Goal: Information Seeking & Learning: Learn about a topic

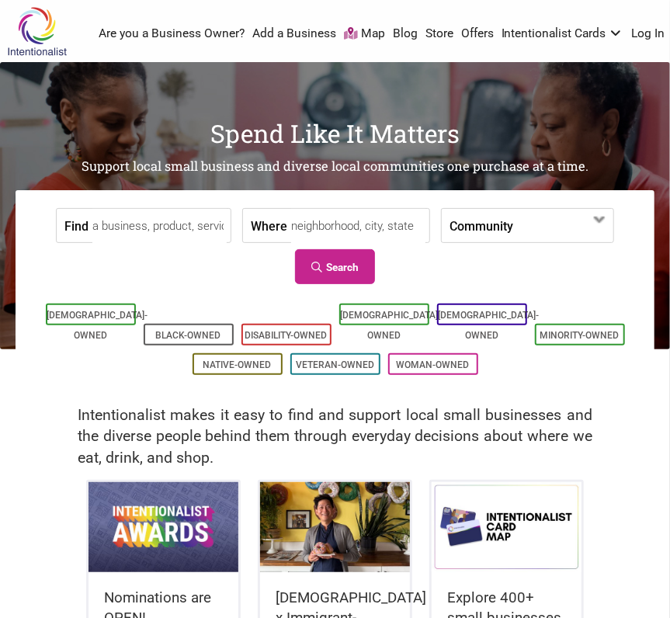
click at [393, 30] on link "Blog" at bounding box center [405, 34] width 25 height 17
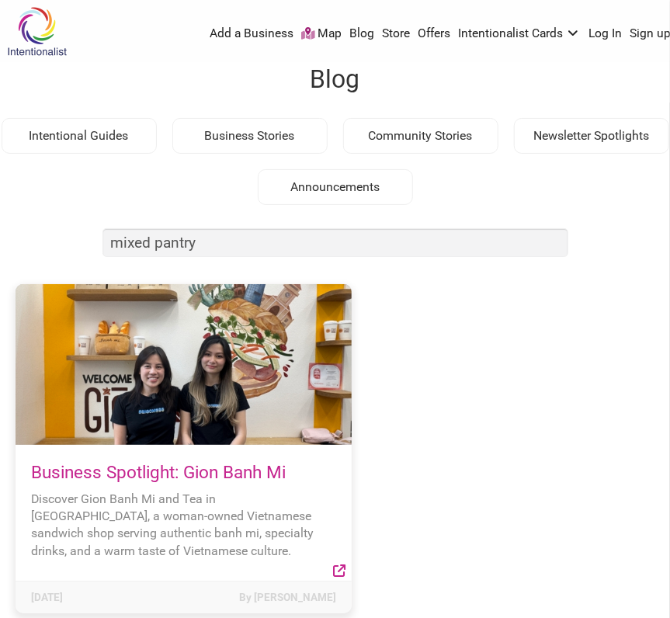
type input "mixed pantry"
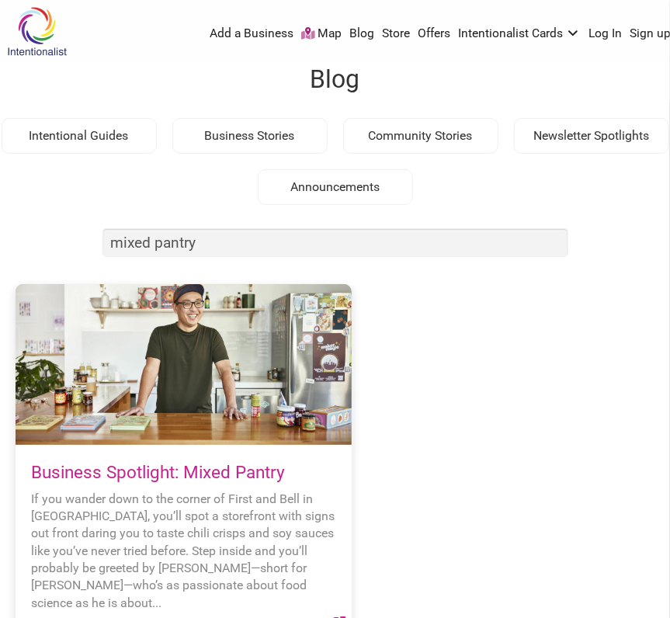
drag, startPoint x: 593, startPoint y: 403, endPoint x: 270, endPoint y: 429, distance: 324.1
click at [593, 403] on div "Business Spotlight: Gion Banh Mi Discover Gion Banh Mi and Tea in West Seattle,…" at bounding box center [335, 474] width 639 height 381
click at [239, 471] on link "Business Spotlight: Mixed Pantry" at bounding box center [158, 472] width 254 height 20
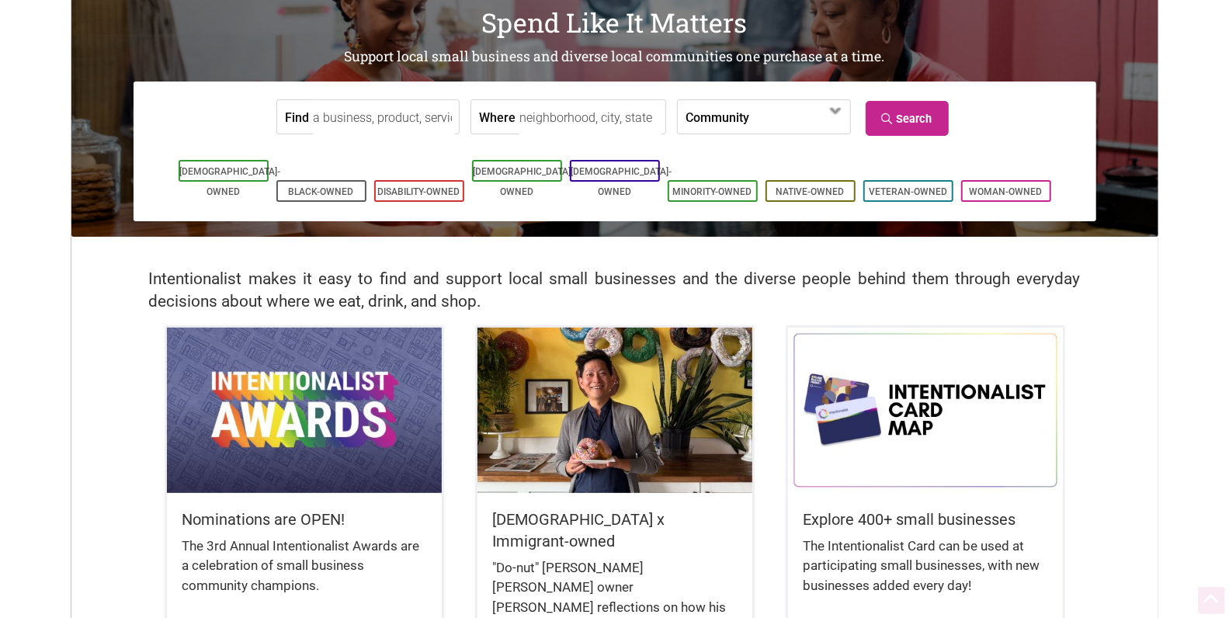
scroll to position [159, 0]
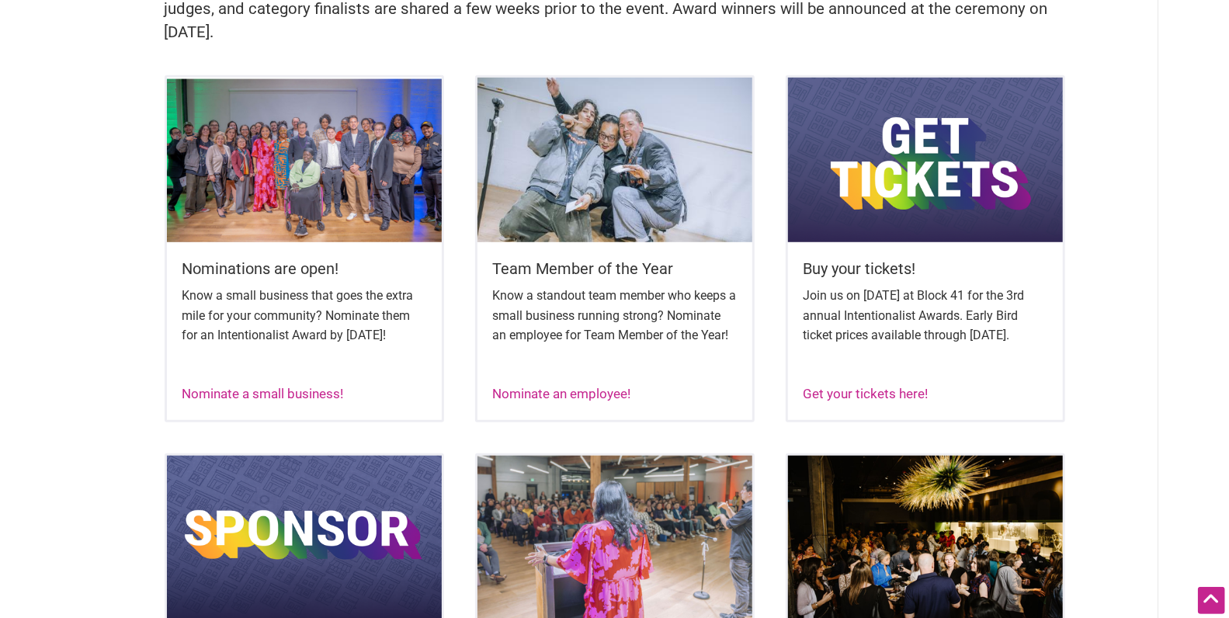
scroll to position [556, 0]
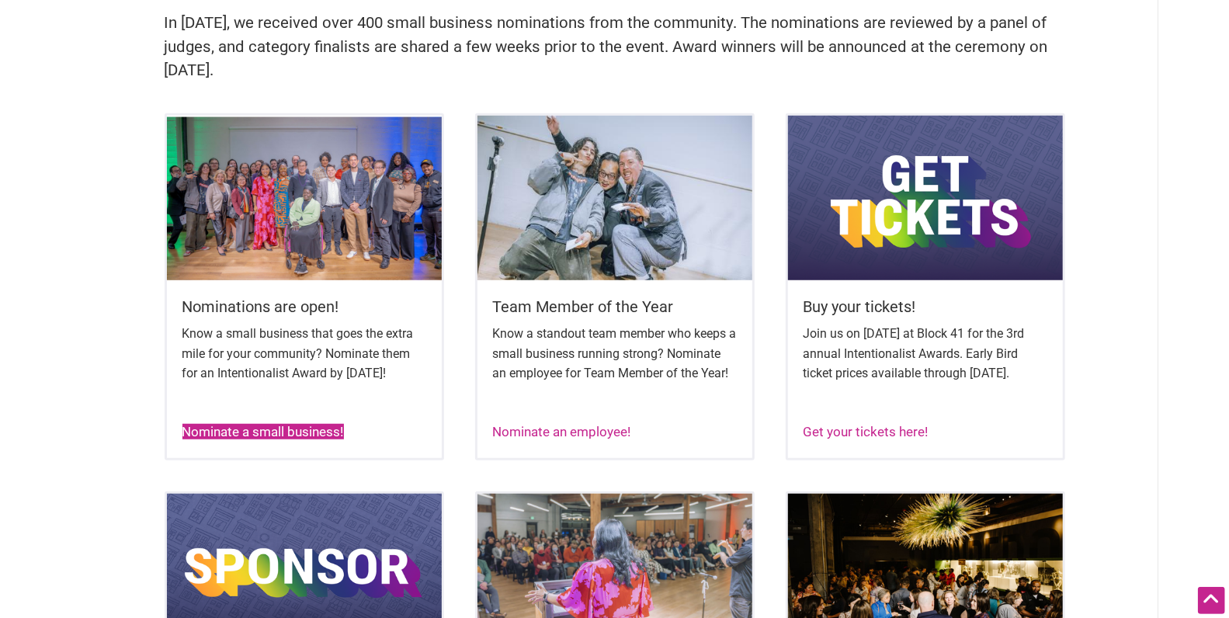
click at [299, 440] on link "Nominate a small business!" at bounding box center [263, 432] width 162 height 16
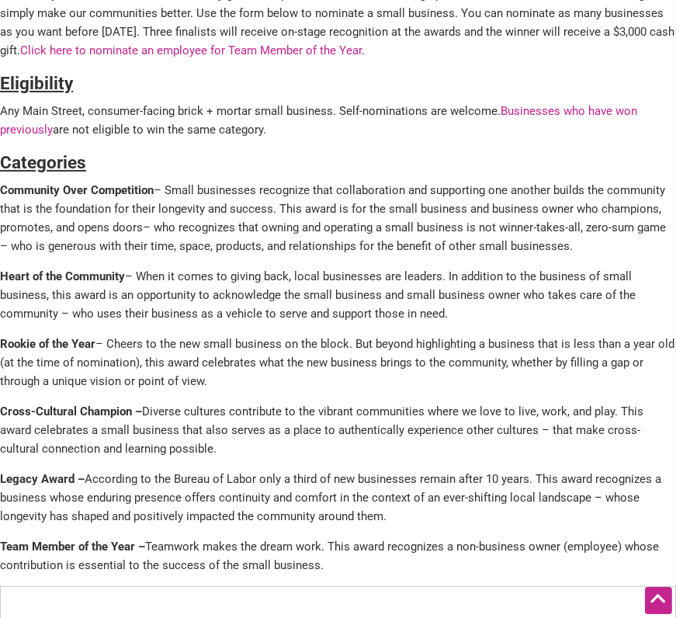
scroll to position [426, 0]
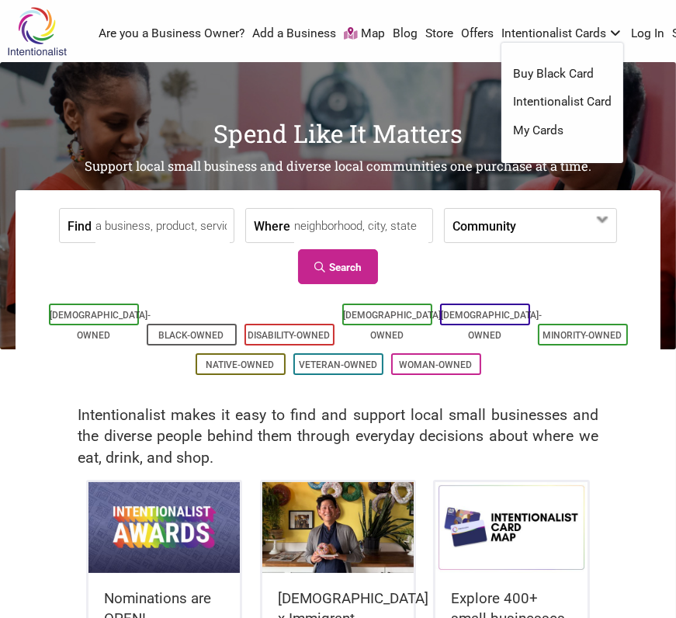
click at [399, 32] on link "Blog" at bounding box center [405, 34] width 25 height 17
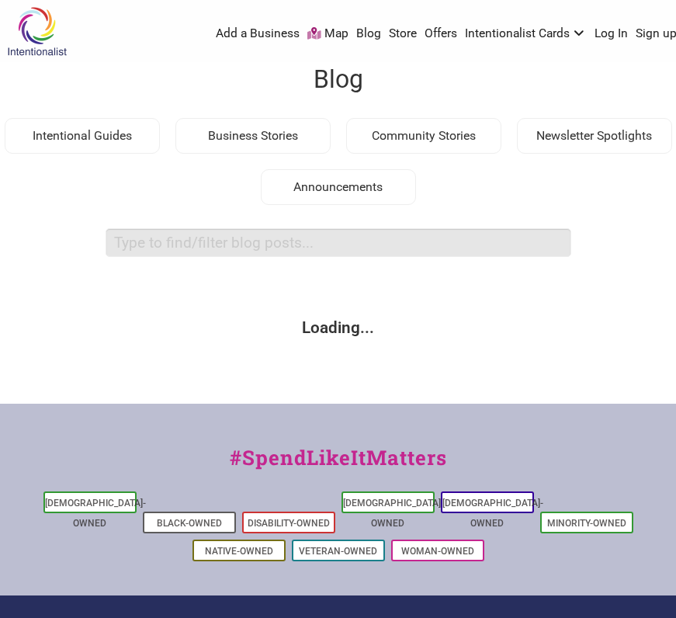
click at [257, 240] on input "search box" at bounding box center [339, 242] width 466 height 29
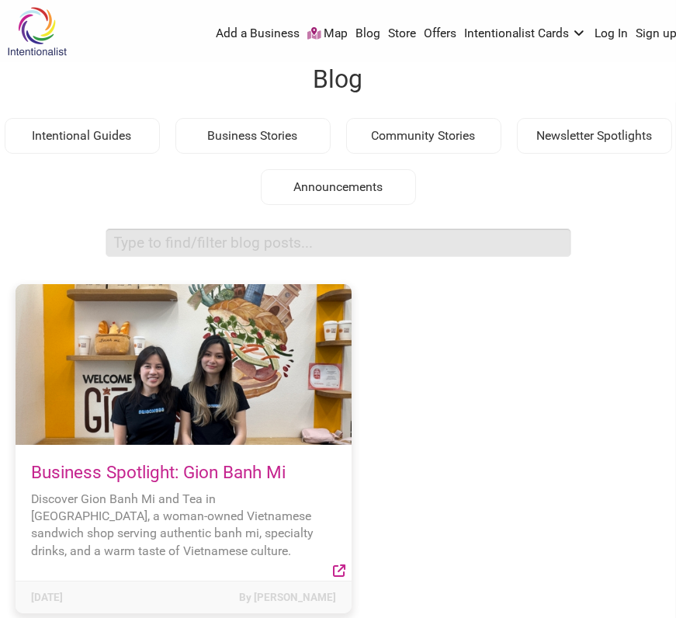
click at [257, 243] on input "search box" at bounding box center [339, 242] width 466 height 29
type input "mixed pantry"
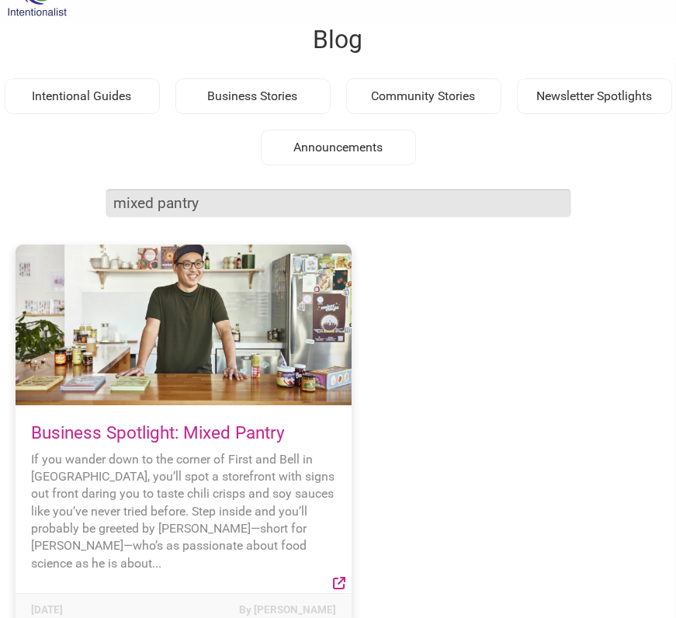
scroll to position [339, 0]
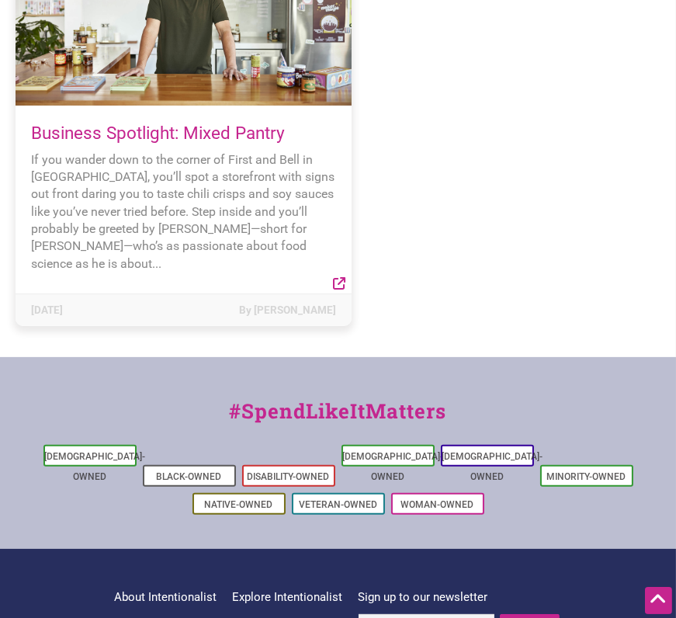
click at [248, 131] on link "Business Spotlight: Mixed Pantry" at bounding box center [158, 133] width 254 height 20
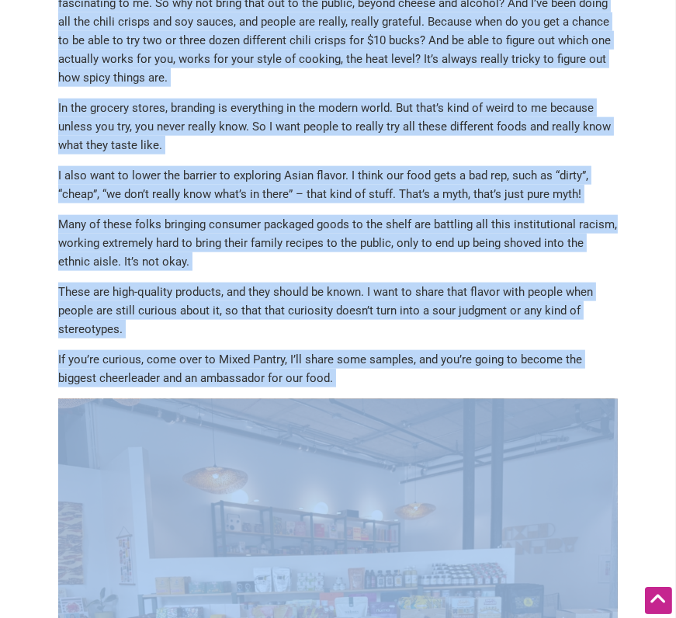
scroll to position [2121, 0]
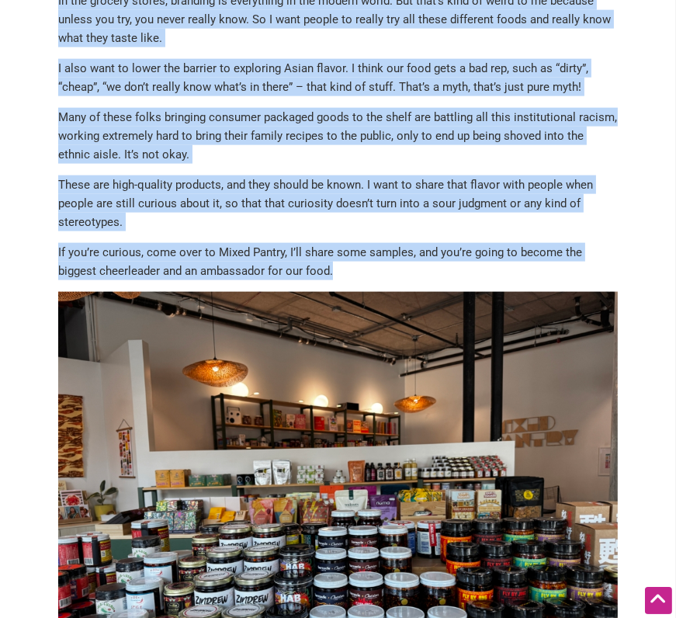
drag, startPoint x: 57, startPoint y: 537, endPoint x: 360, endPoint y: 217, distance: 441.1
copy div "Lo ips dolors amet co adi elitse do Eiusm tem Inci ut Laboreet, dol’ma aliq e a…"
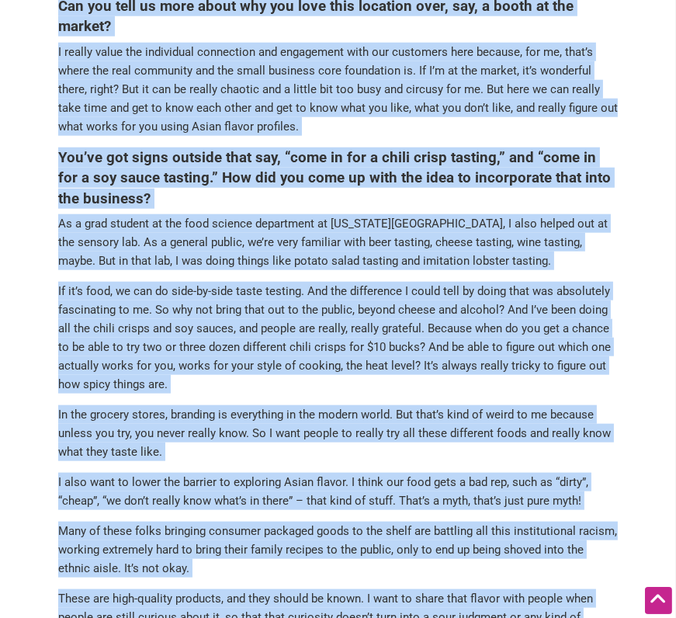
scroll to position [1343, 0]
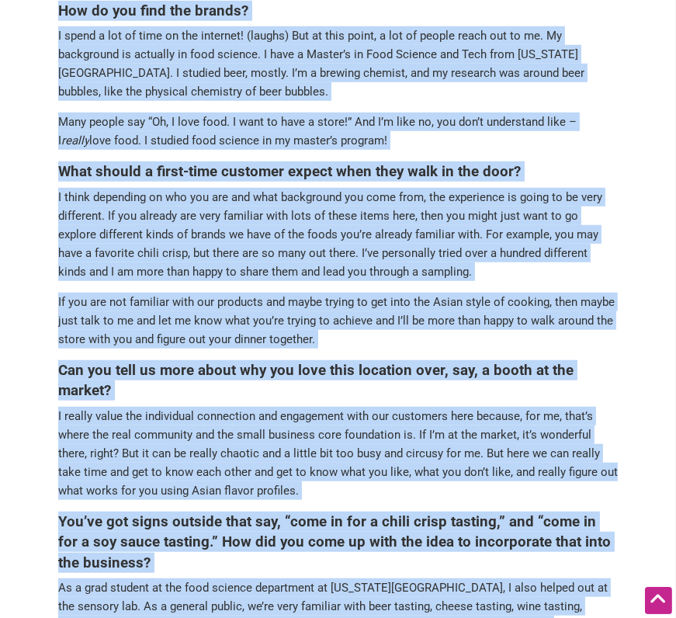
click at [405, 407] on p "I really value the individual connection and engagement with our customers here…" at bounding box center [338, 453] width 561 height 93
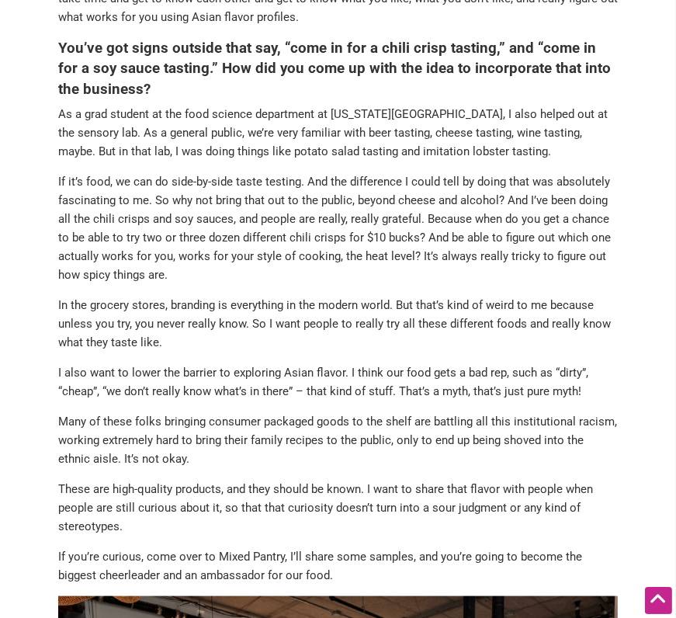
scroll to position [1908, 0]
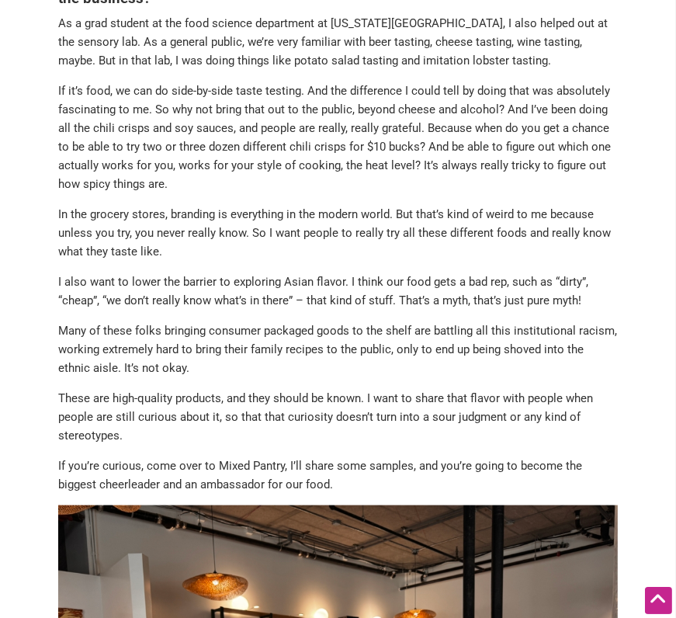
drag, startPoint x: 58, startPoint y: 226, endPoint x: 163, endPoint y: 377, distance: 183.5
copy div "I also want to lower the barrier to exploring Asian flavor. I think our food ge…"
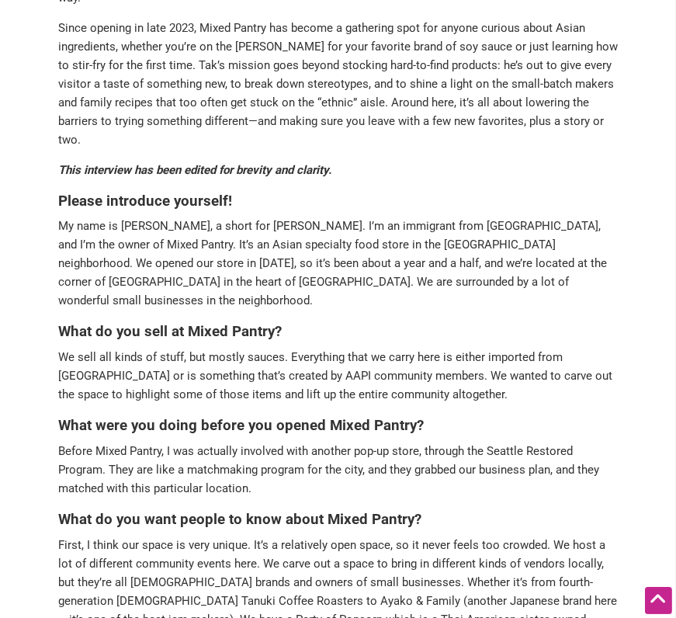
click at [497, 321] on h5 "What do you sell at Mixed Pantry?" at bounding box center [338, 331] width 561 height 20
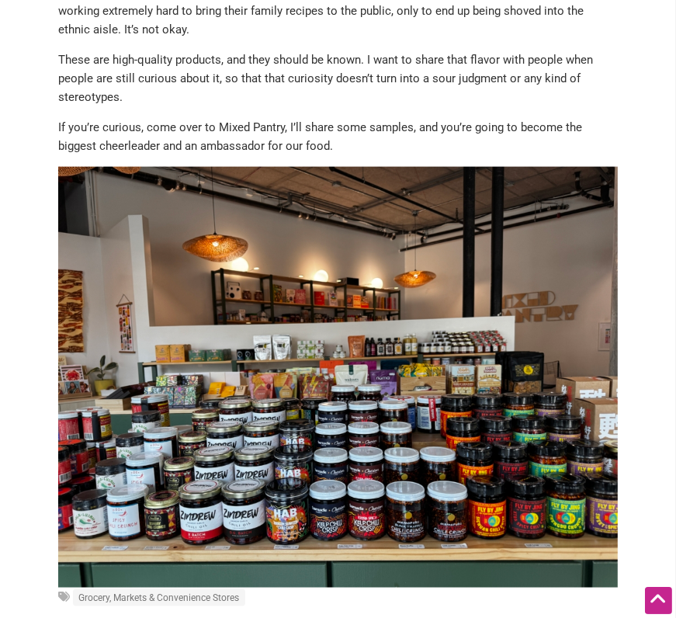
scroll to position [2322, 0]
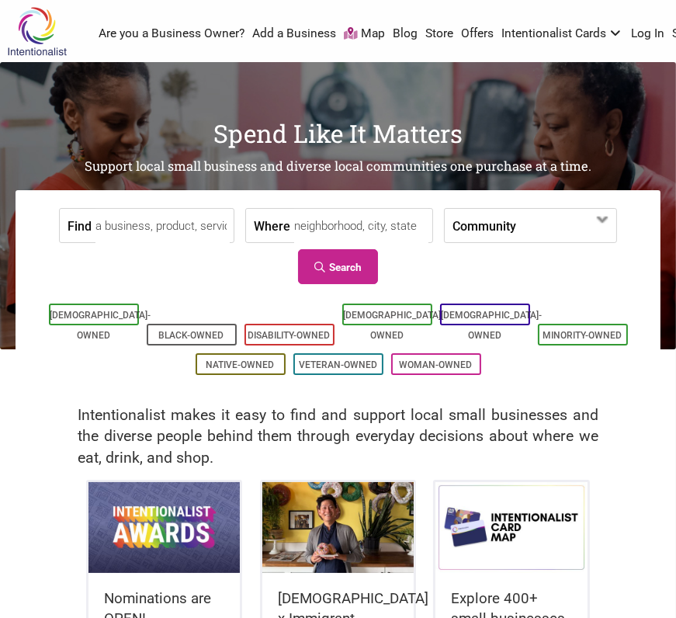
click at [141, 231] on input "Find" at bounding box center [163, 226] width 134 height 35
type input "k"
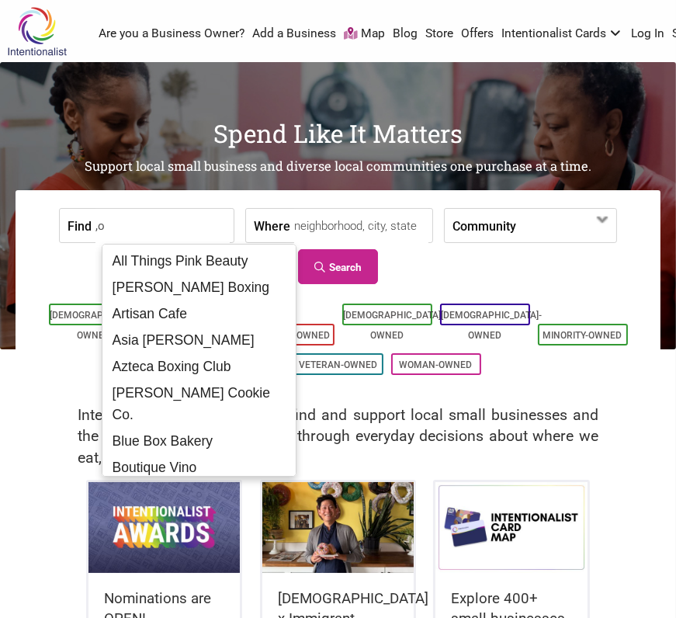
type input ","
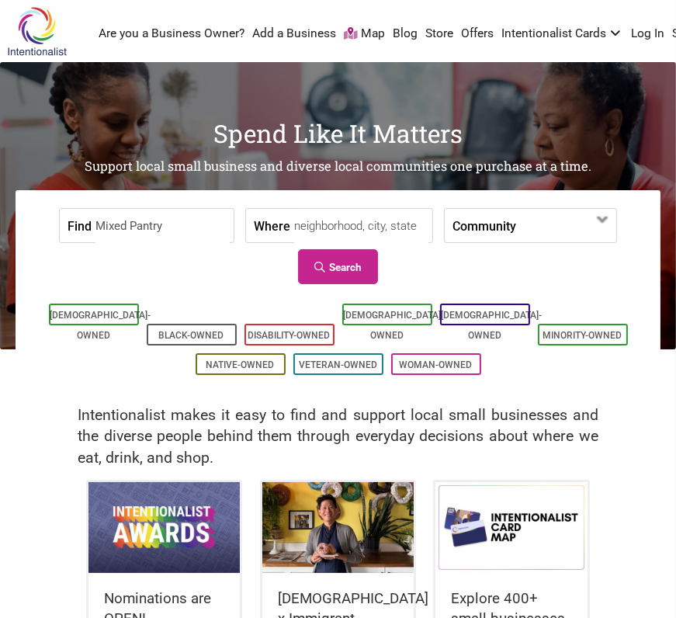
type input "Mixed Pantry"
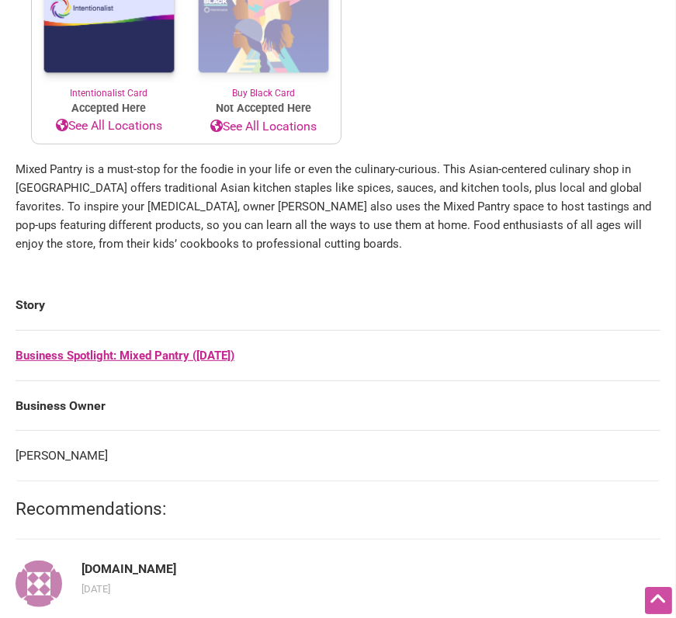
scroll to position [734, 0]
